Goal: Information Seeking & Learning: Learn about a topic

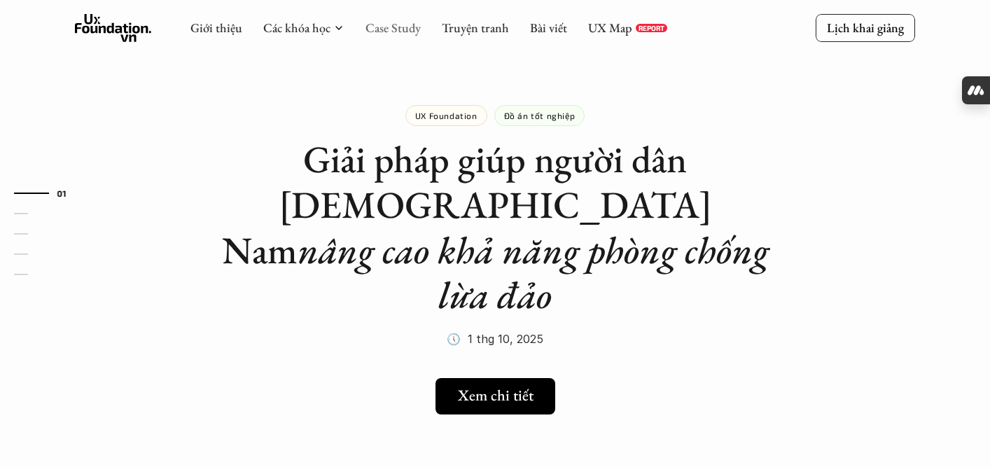
click at [389, 29] on link "Case Study" at bounding box center [392, 28] width 55 height 16
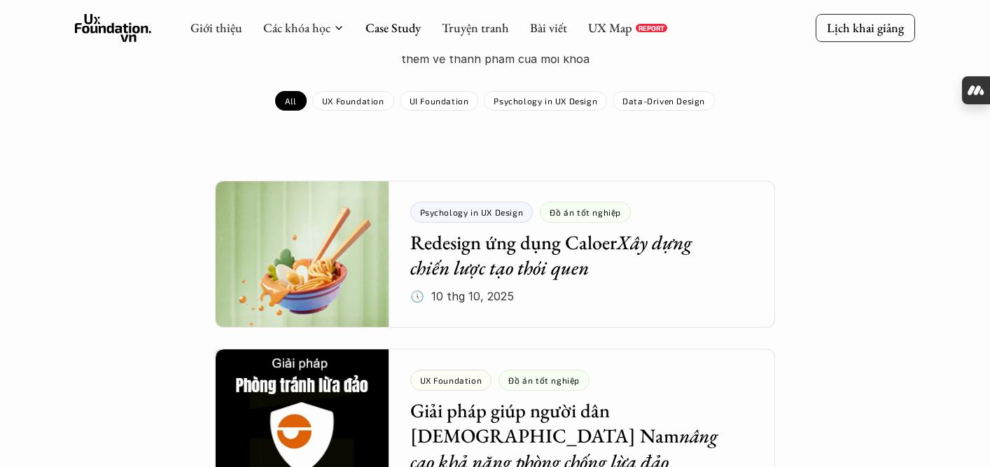
scroll to position [186, 0]
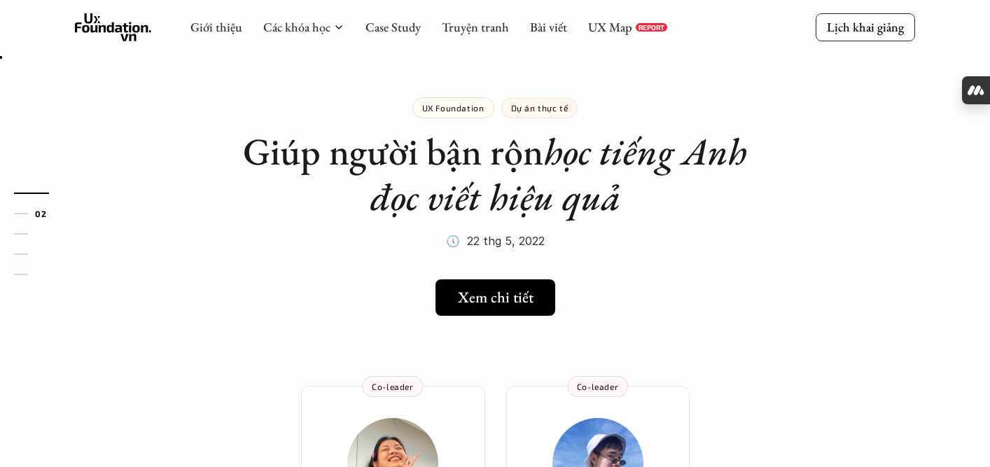
scroll to position [176, 0]
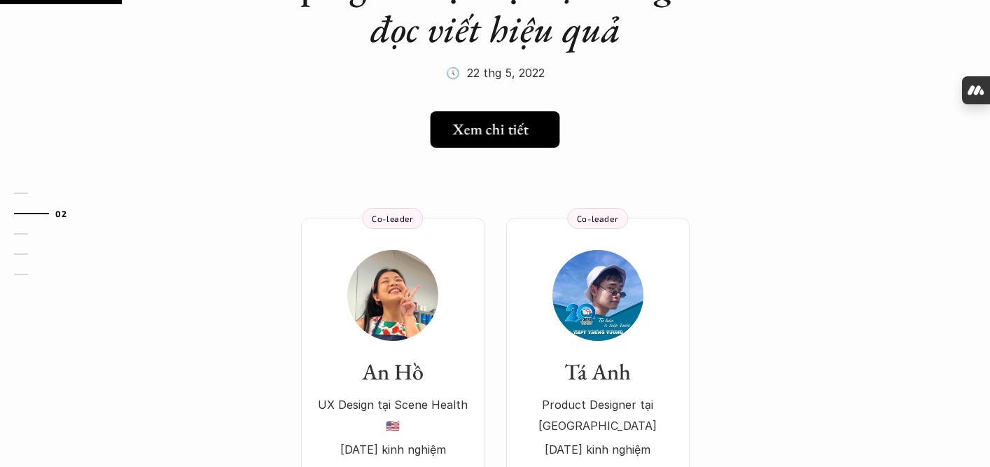
click at [538, 134] on icon at bounding box center [539, 129] width 11 height 11
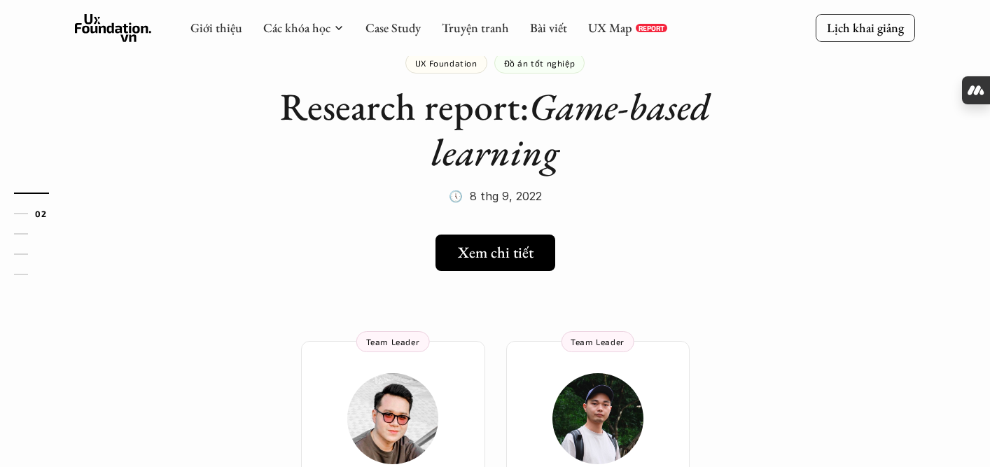
scroll to position [195, 0]
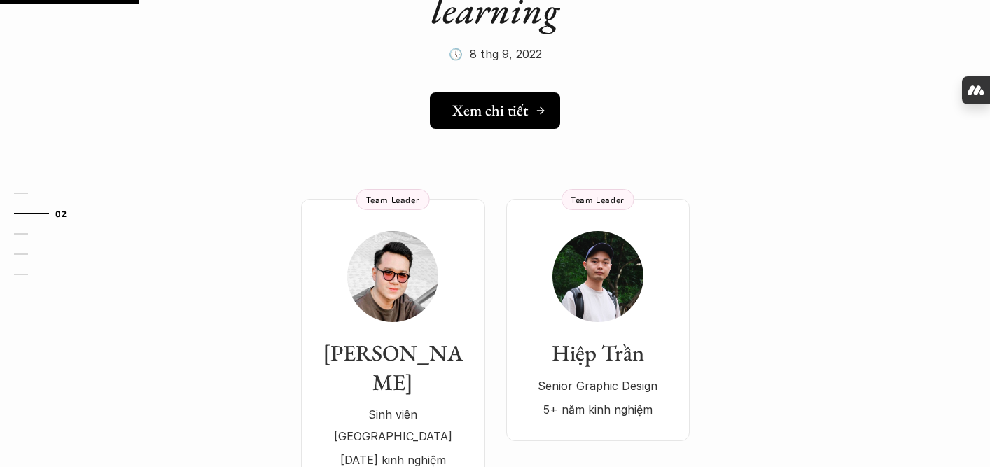
click at [531, 120] on link "Xem chi tiết" at bounding box center [495, 110] width 130 height 36
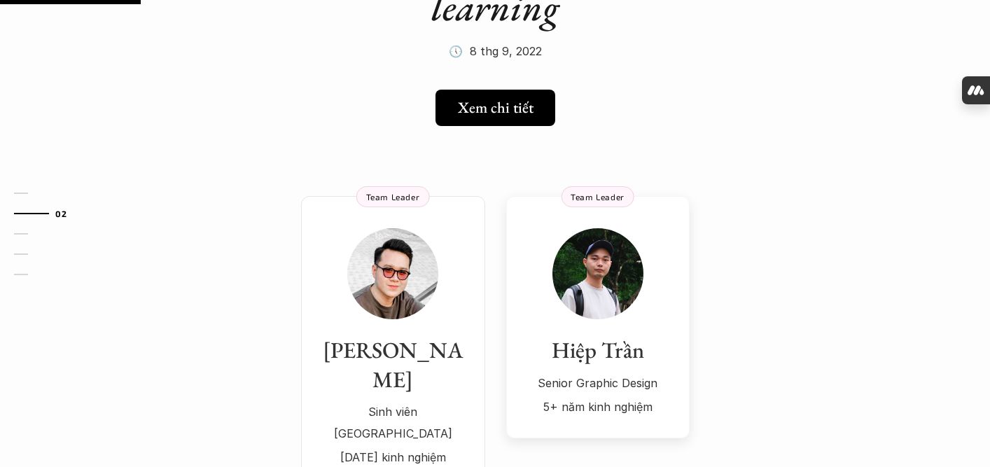
scroll to position [197, 0]
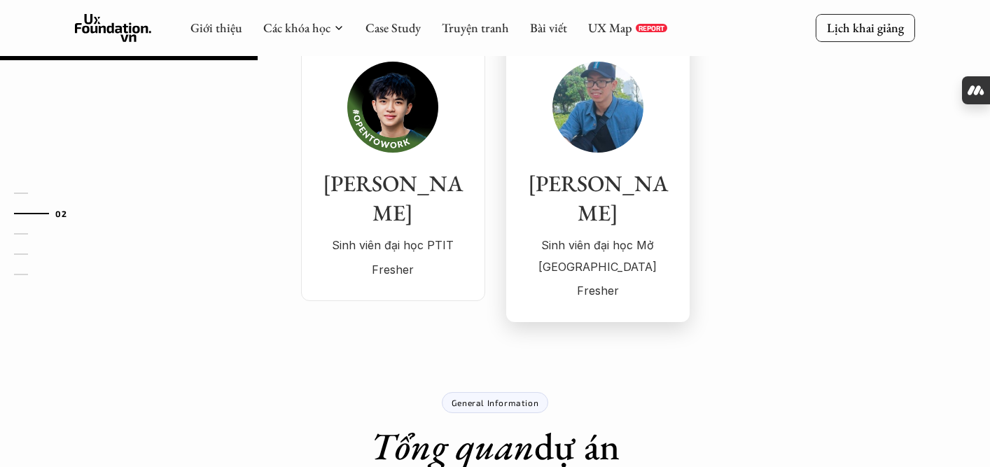
scroll to position [232, 0]
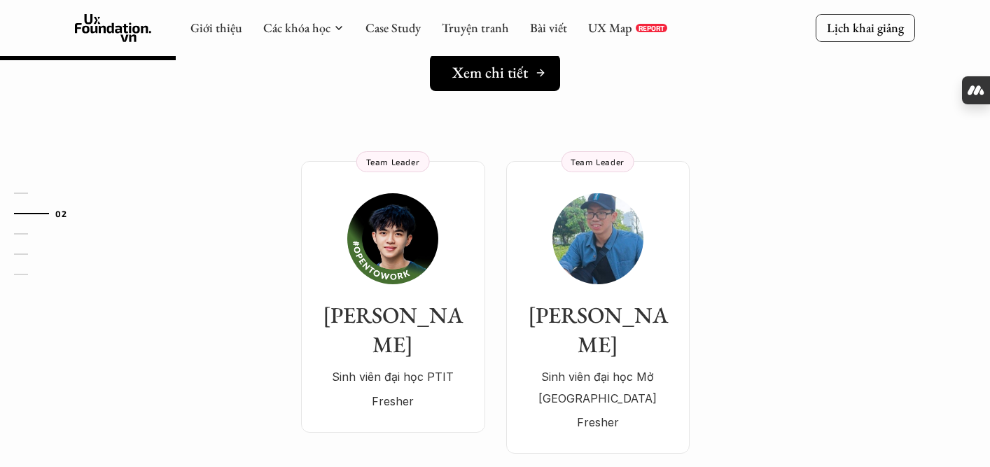
click at [524, 82] on h5 "Xem chi tiết" at bounding box center [490, 73] width 76 height 18
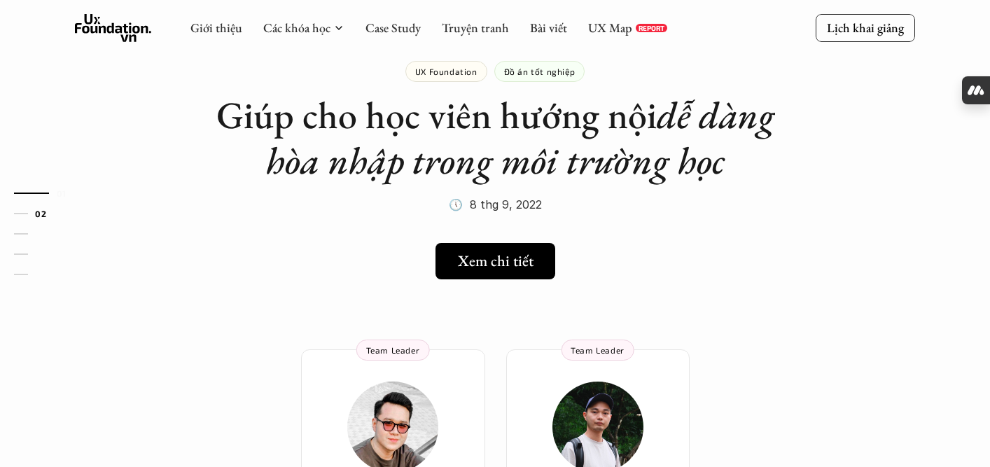
scroll to position [175, 0]
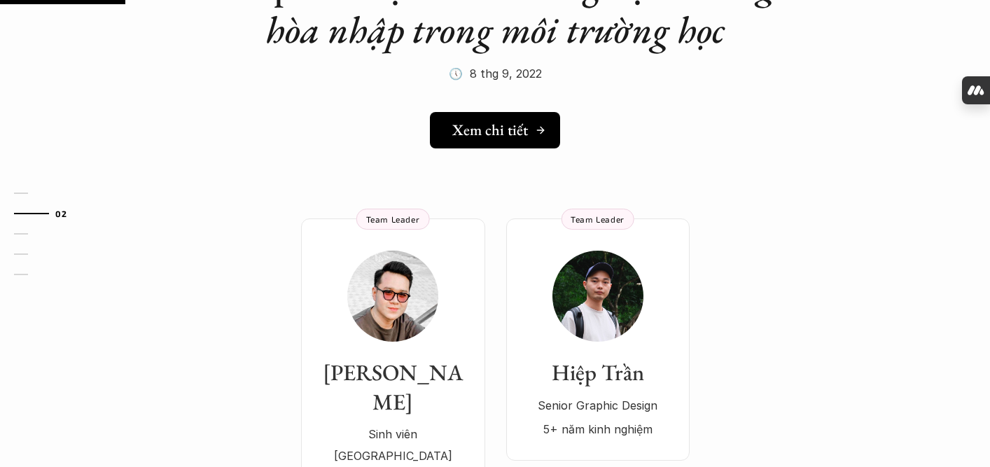
click at [499, 121] on h5 "Xem chi tiết" at bounding box center [490, 130] width 76 height 18
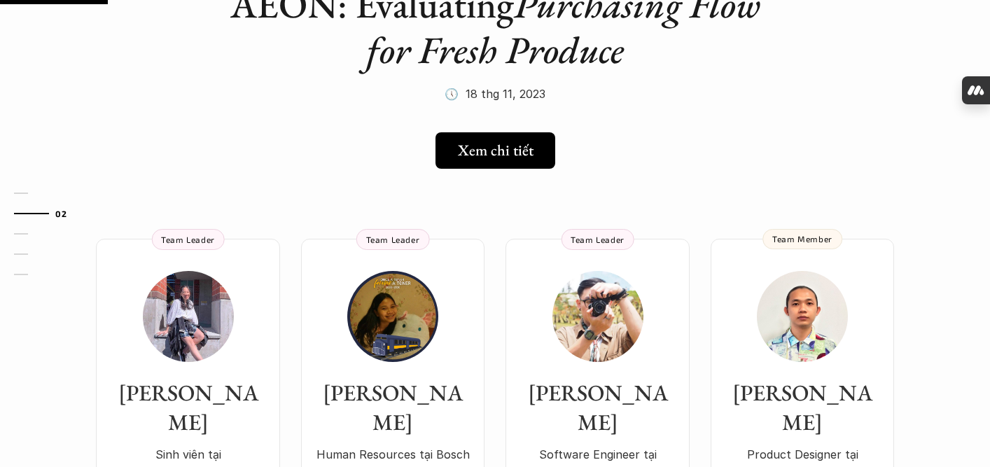
scroll to position [158, 0]
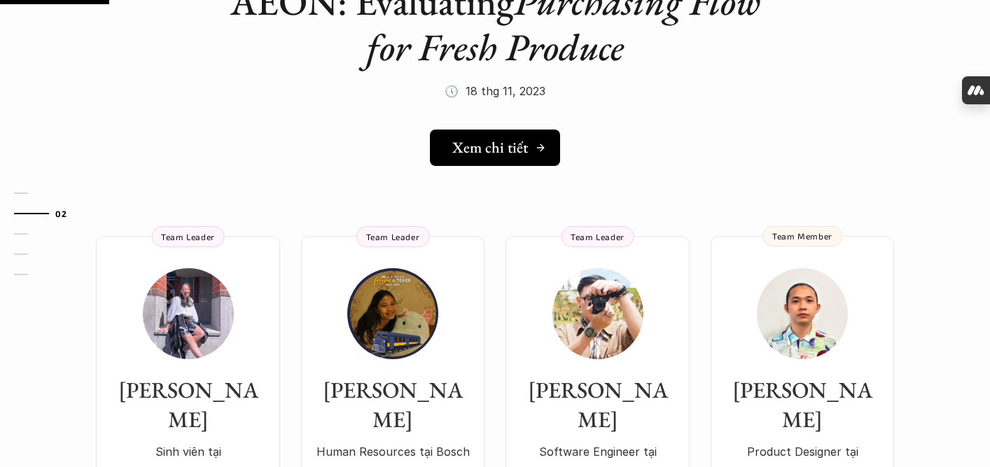
click at [506, 161] on link "Xem chi tiết" at bounding box center [495, 148] width 130 height 36
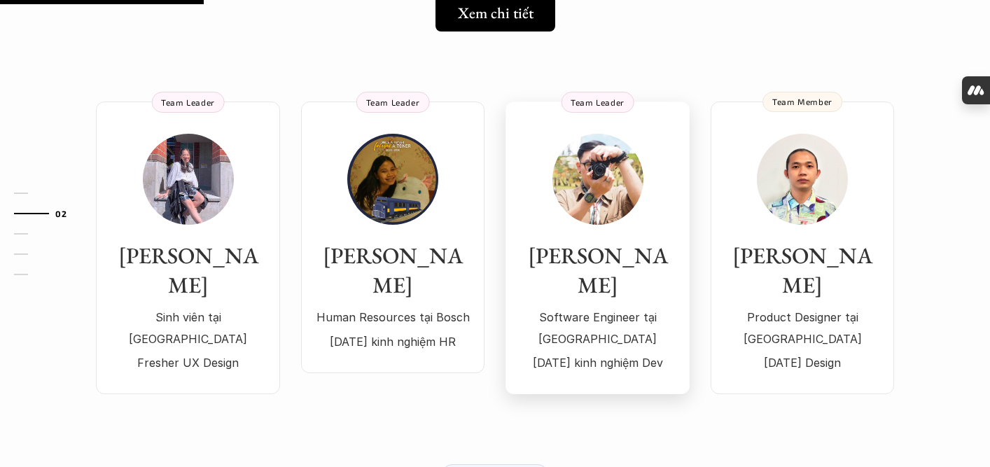
scroll to position [291, 0]
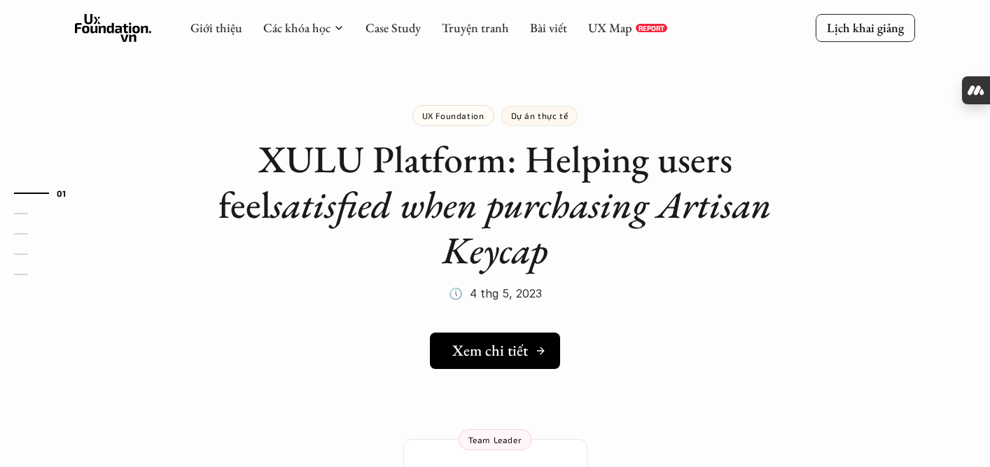
click at [502, 351] on h5 "Xem chi tiết" at bounding box center [490, 351] width 76 height 18
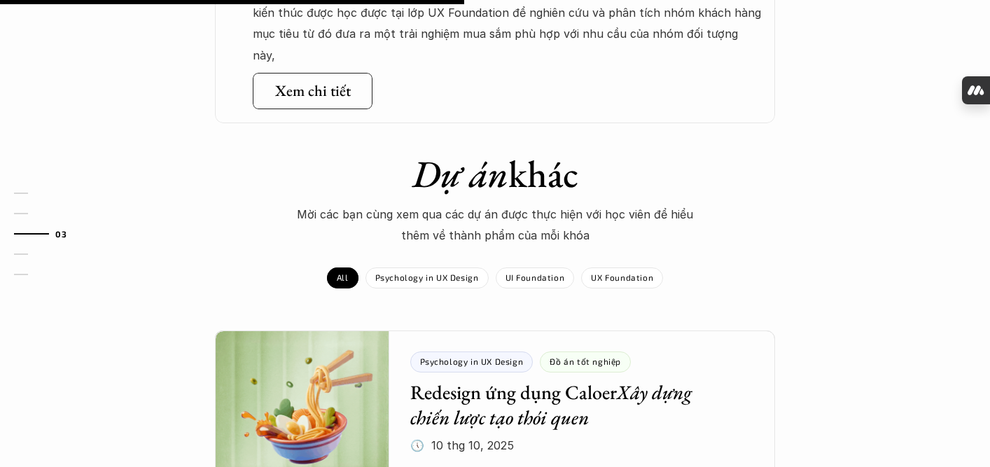
scroll to position [1291, 0]
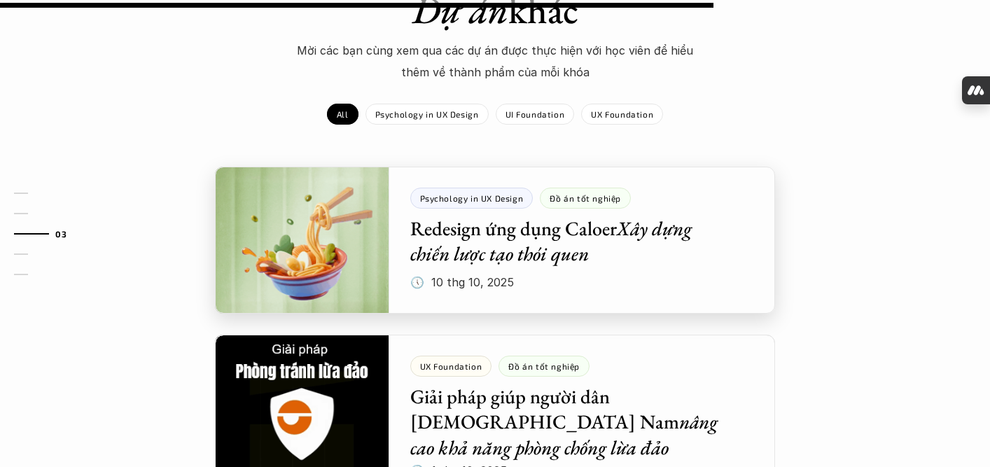
scroll to position [804, 0]
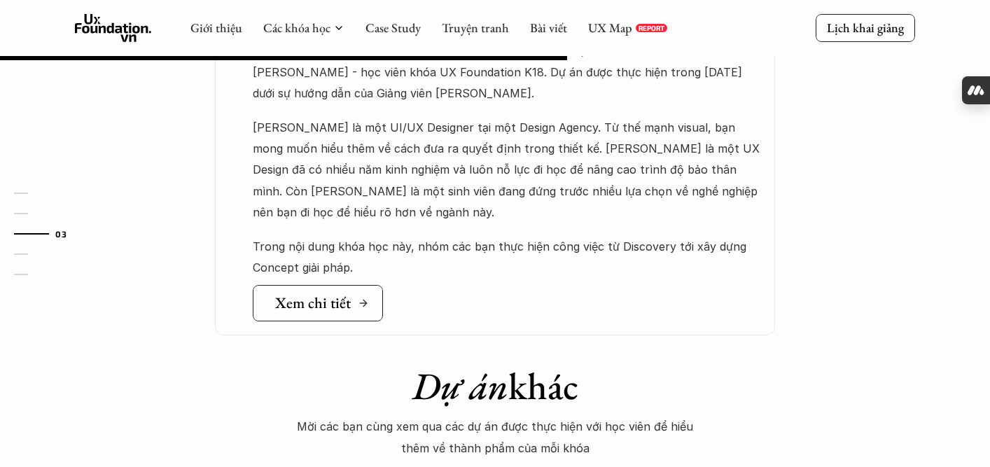
click at [323, 285] on link "Xem chi tiết" at bounding box center [318, 303] width 130 height 36
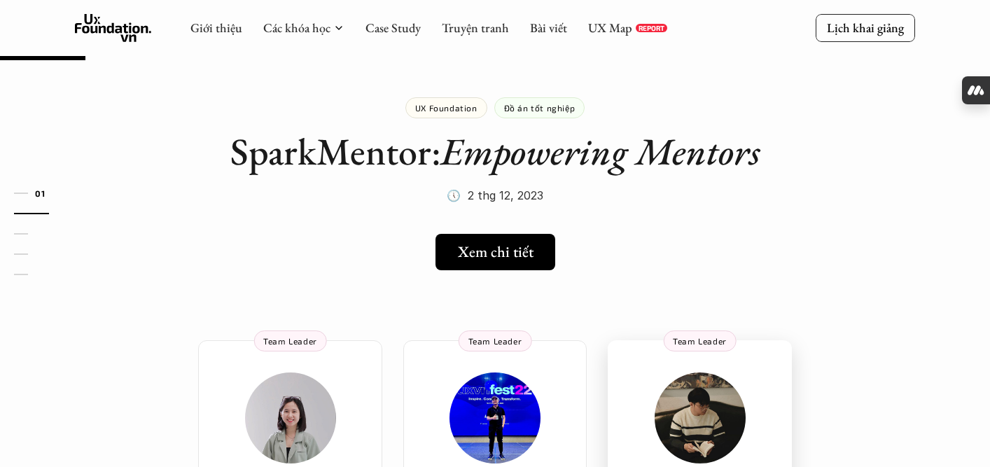
scroll to position [0, 0]
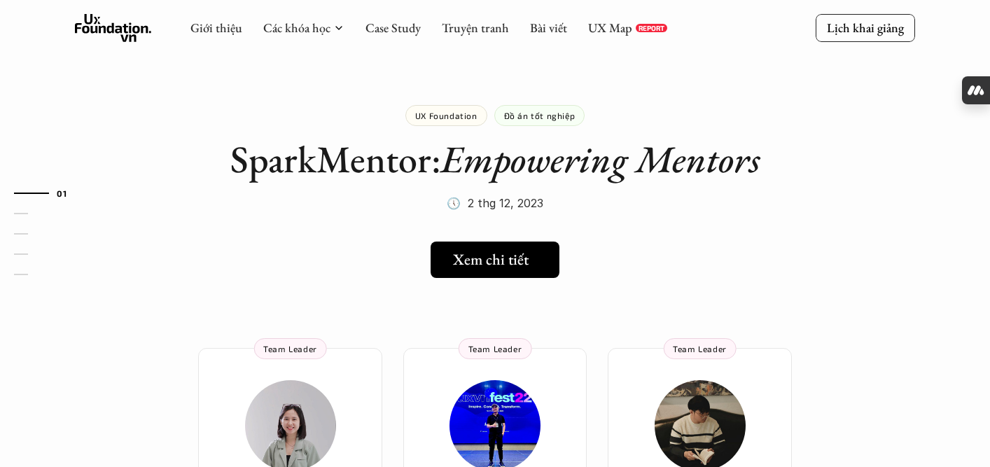
click at [487, 254] on h5 "Xem chi tiết" at bounding box center [491, 260] width 76 height 18
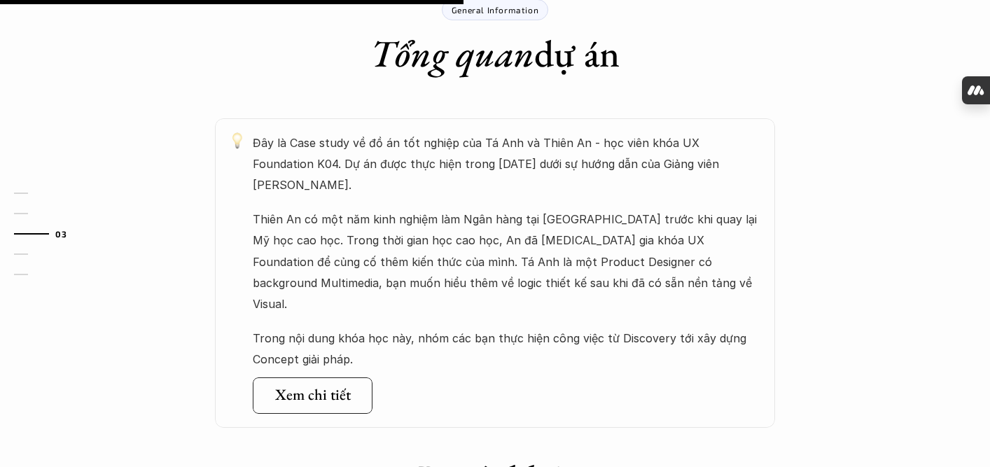
scroll to position [742, 0]
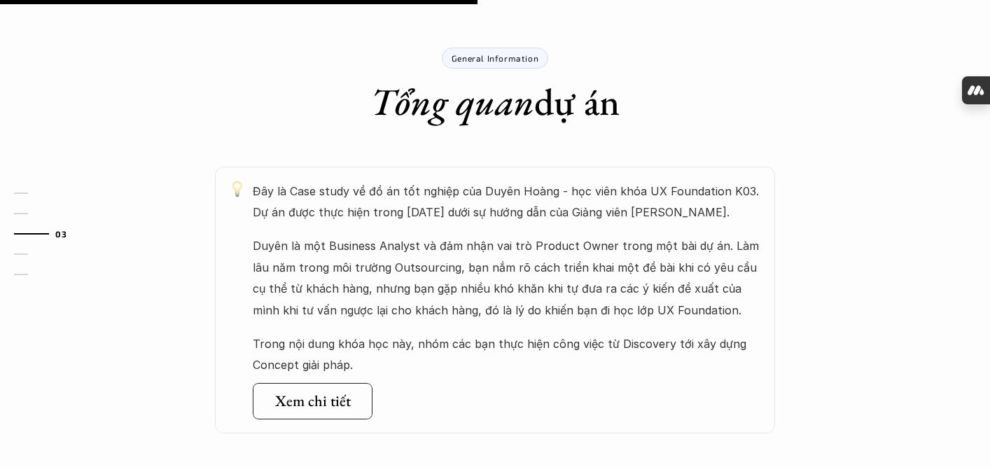
scroll to position [680, 0]
click at [289, 411] on link "Xem chi tiết" at bounding box center [318, 400] width 130 height 36
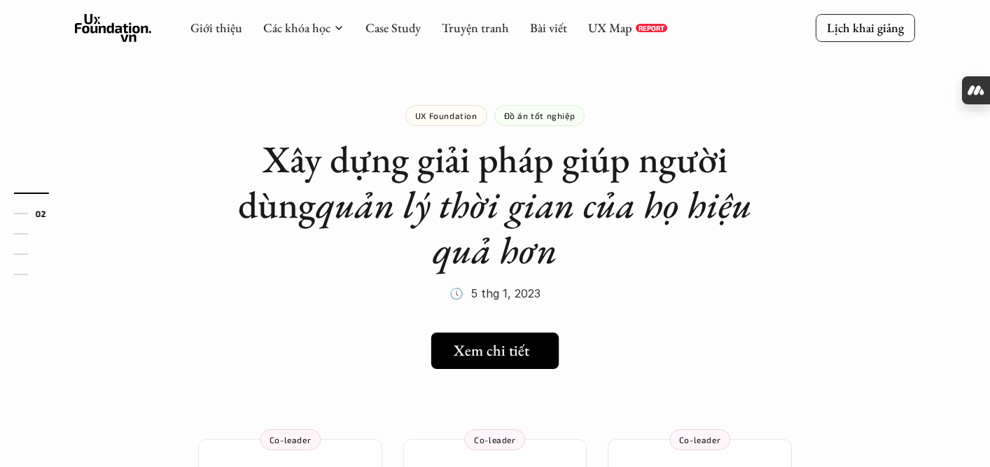
click at [509, 356] on h5 "Xem chi tiết" at bounding box center [492, 351] width 76 height 18
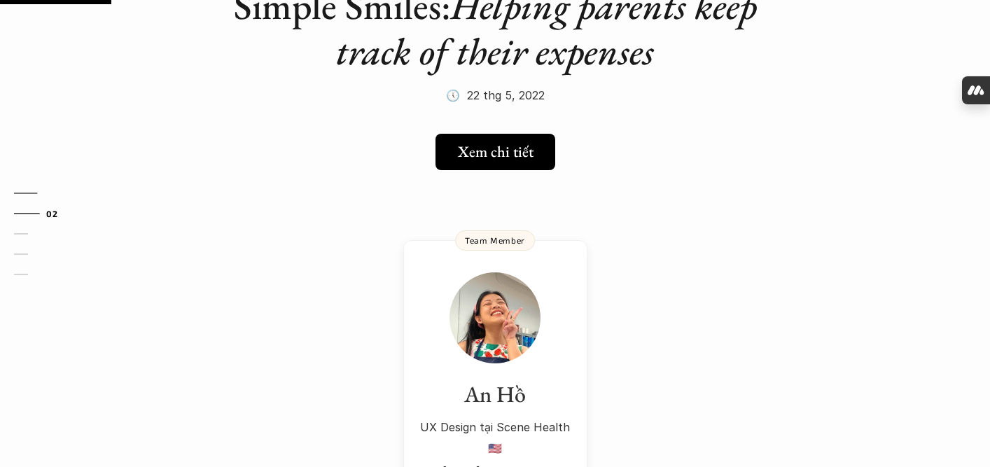
scroll to position [188, 0]
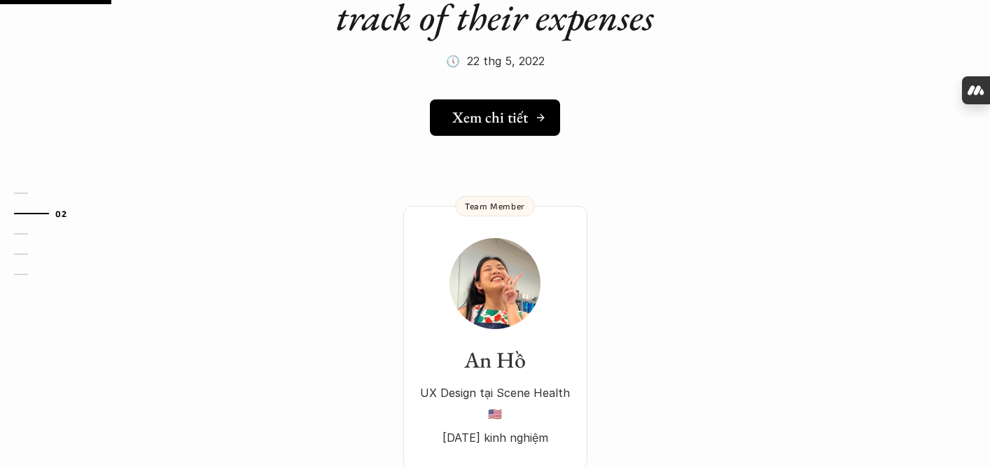
click at [538, 120] on icon at bounding box center [540, 117] width 11 height 11
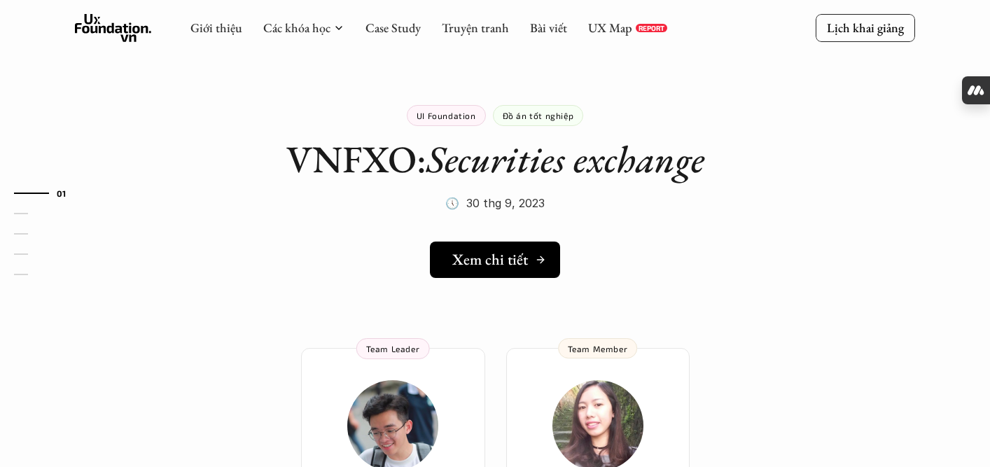
click at [519, 268] on h5 "Xem chi tiết" at bounding box center [490, 260] width 76 height 18
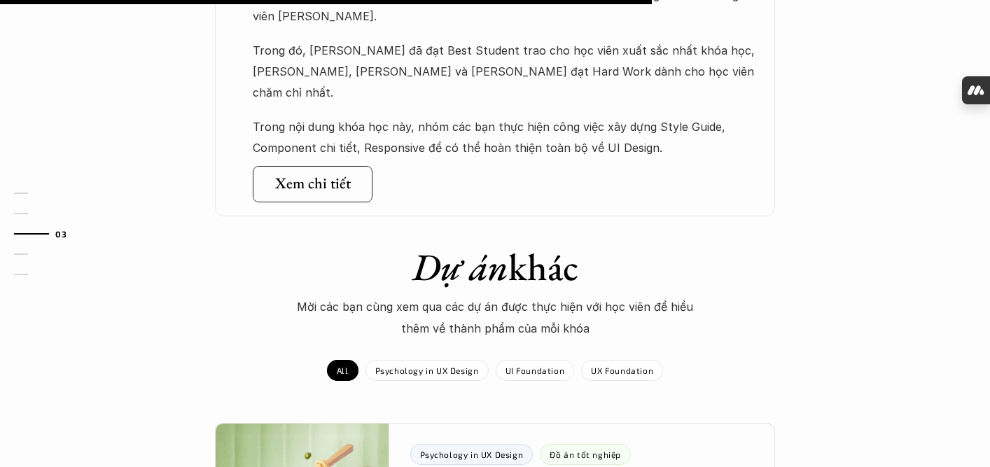
scroll to position [1072, 0]
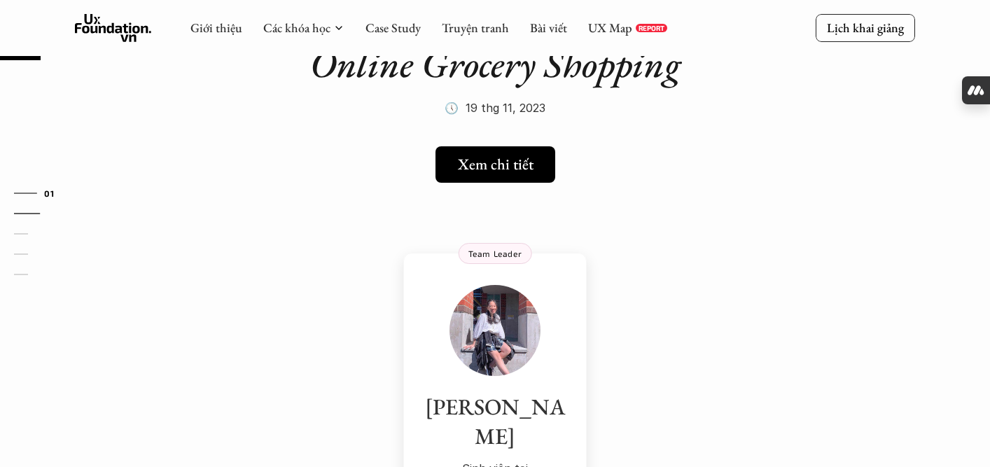
scroll to position [71, 0]
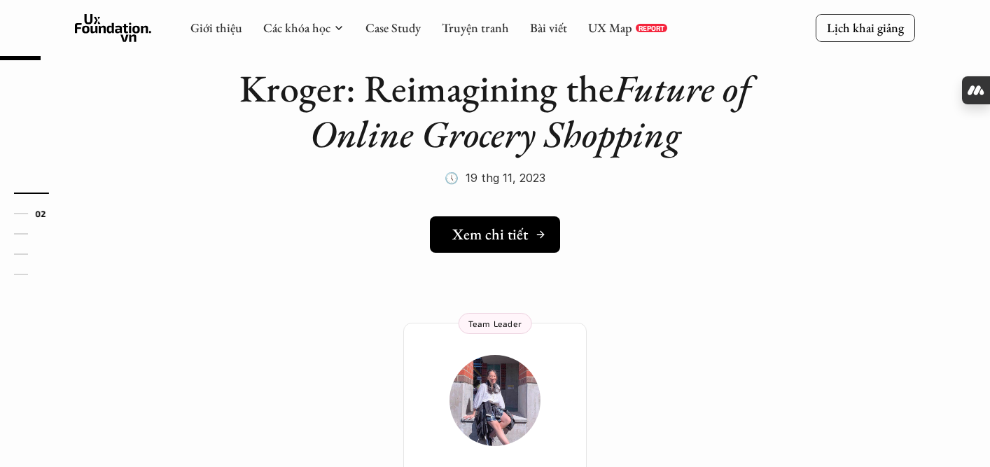
click at [508, 232] on h5 "Xem chi tiết" at bounding box center [490, 234] width 76 height 18
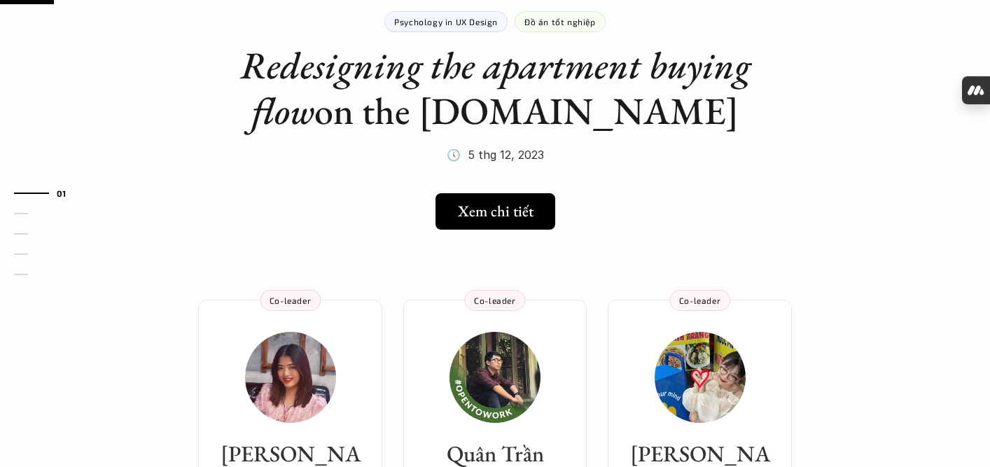
scroll to position [104, 0]
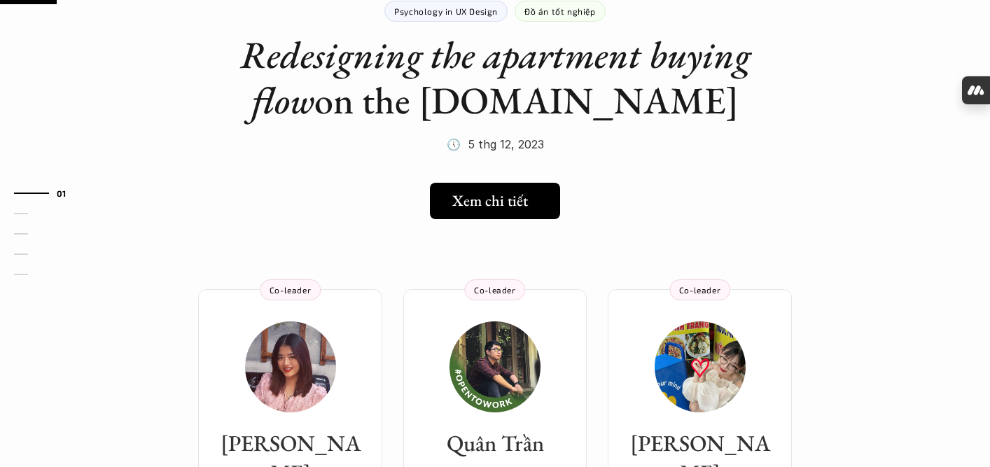
click at [499, 211] on link "Xem chi tiết" at bounding box center [495, 201] width 130 height 36
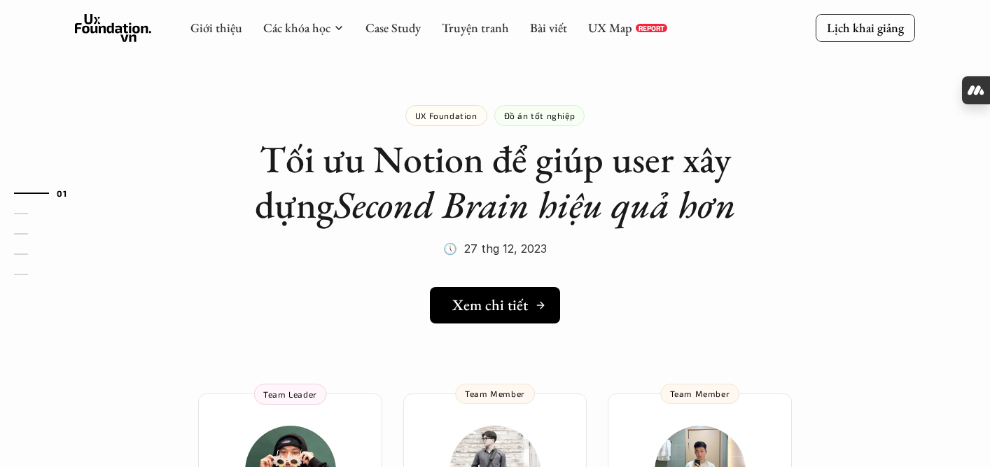
click at [522, 319] on link "Xem chi tiết" at bounding box center [495, 305] width 130 height 36
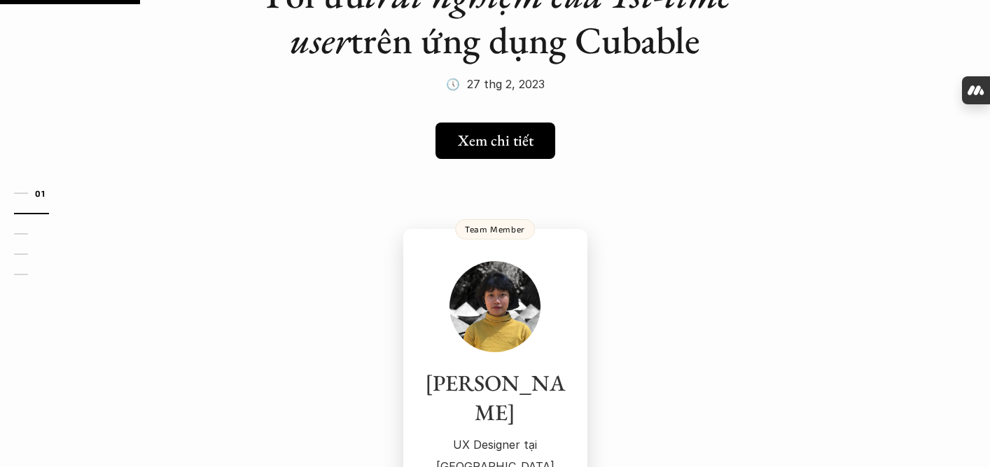
scroll to position [87, 0]
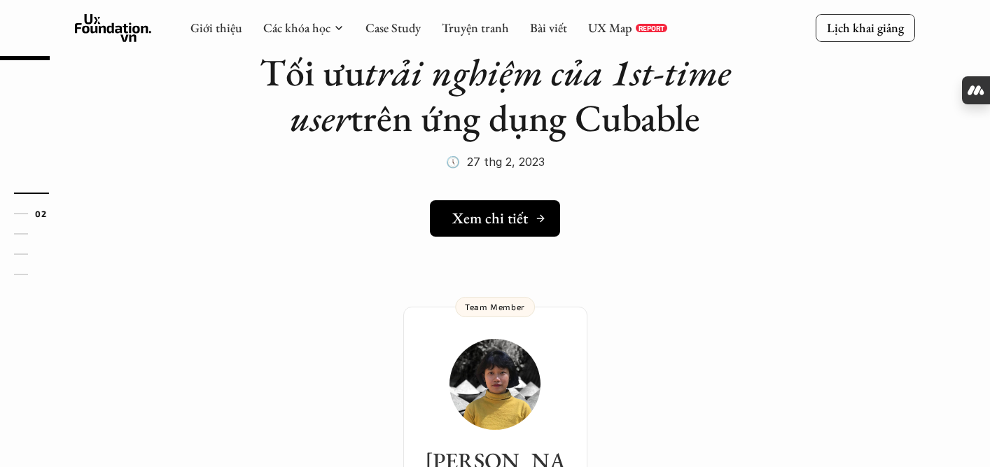
click at [487, 215] on h5 "Xem chi tiết" at bounding box center [490, 218] width 76 height 18
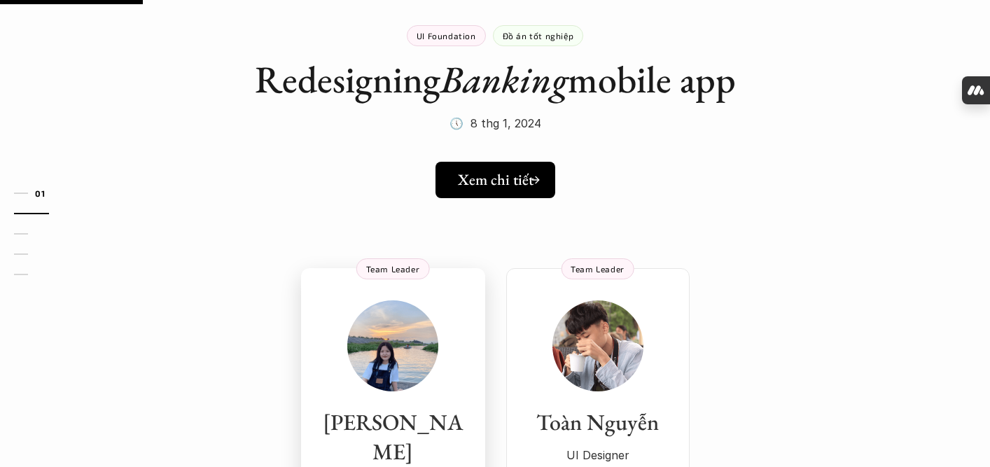
scroll to position [22, 0]
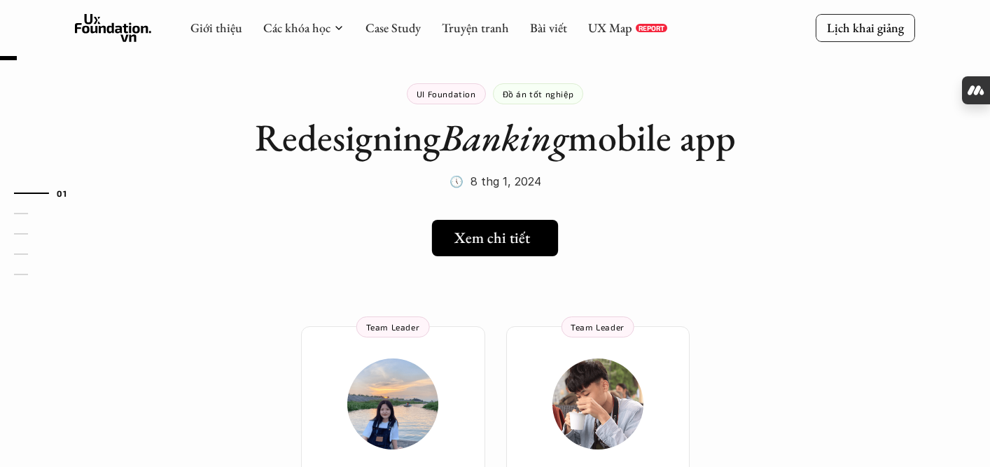
click at [506, 233] on h5 "Xem chi tiết" at bounding box center [492, 238] width 76 height 18
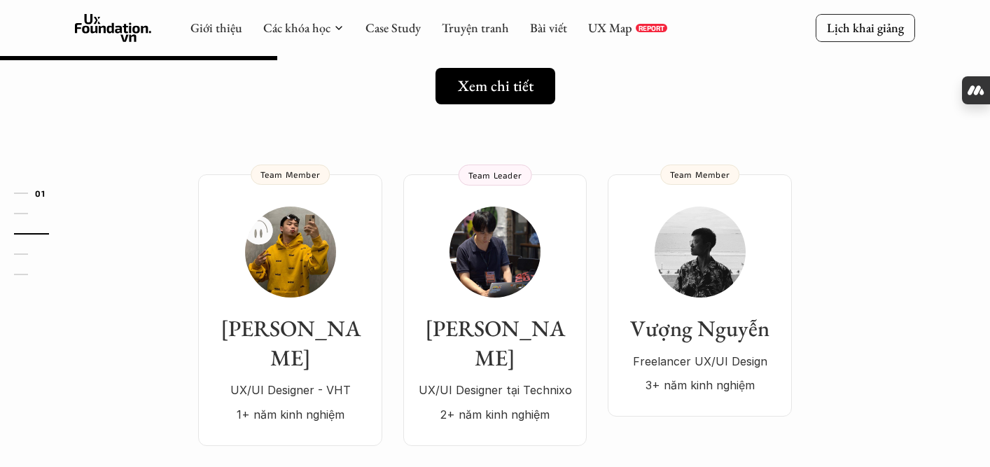
scroll to position [102, 0]
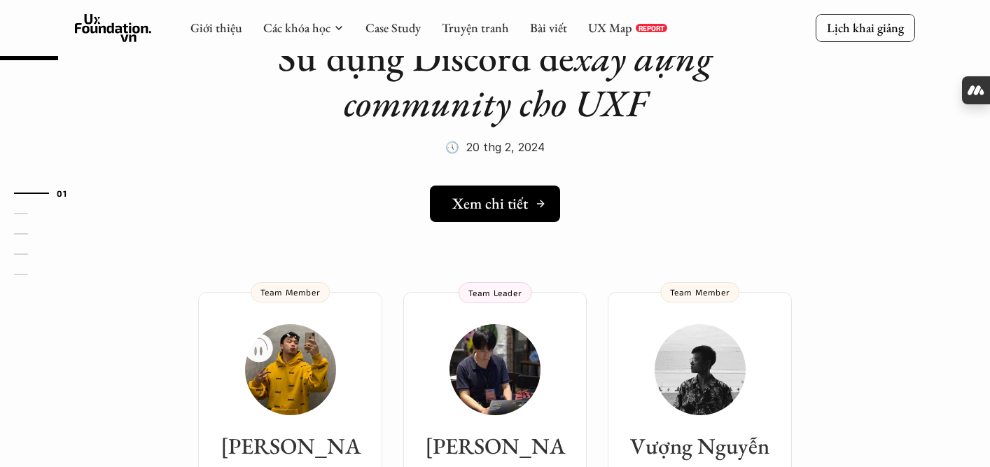
click at [454, 217] on link "Xem chi tiết" at bounding box center [495, 204] width 130 height 36
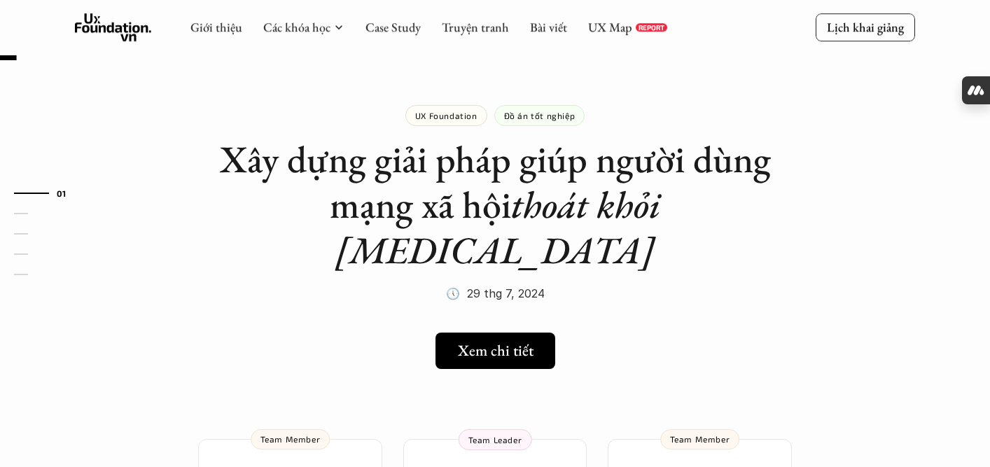
scroll to position [167, 0]
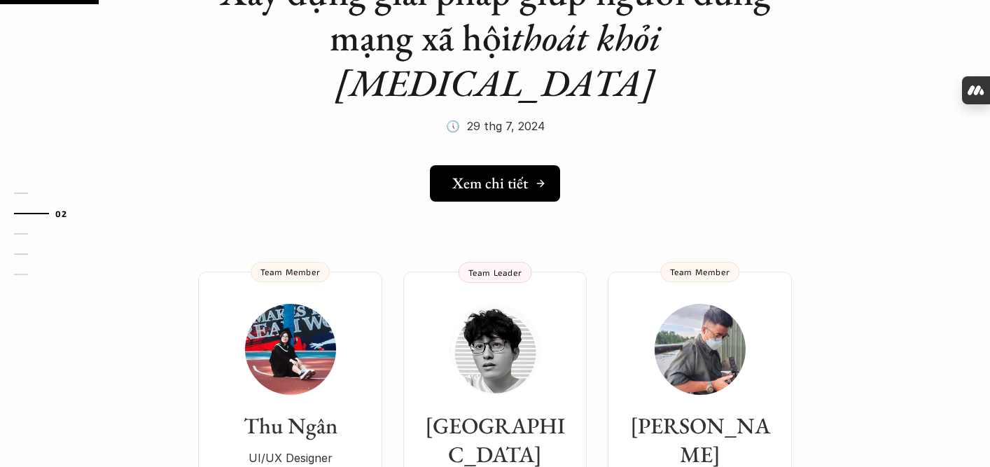
click at [533, 165] on link "Xem chi tiết" at bounding box center [495, 183] width 130 height 36
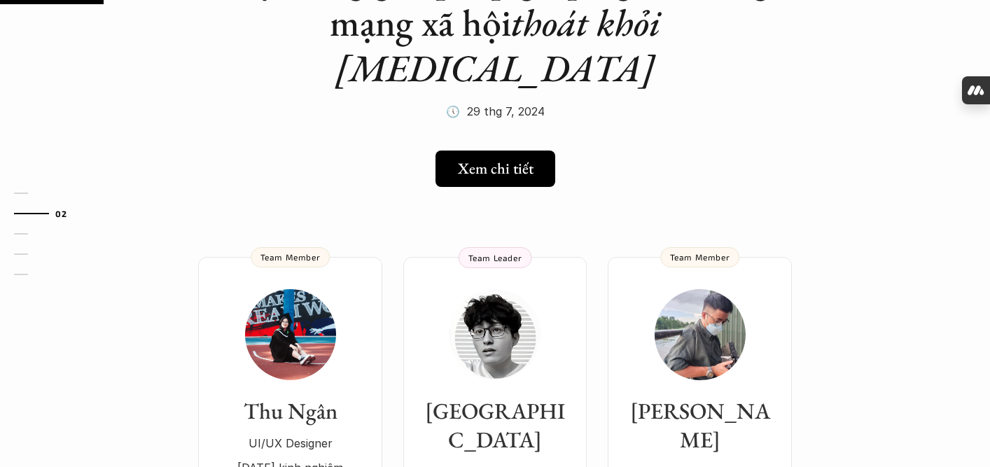
scroll to position [185, 0]
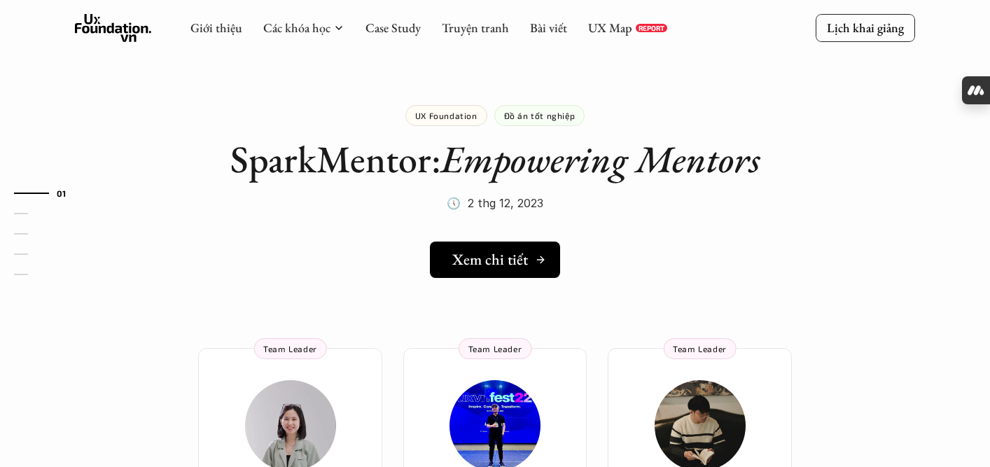
click at [518, 272] on link "Xem chi tiết" at bounding box center [495, 260] width 130 height 36
